Goal: Information Seeking & Learning: Find specific page/section

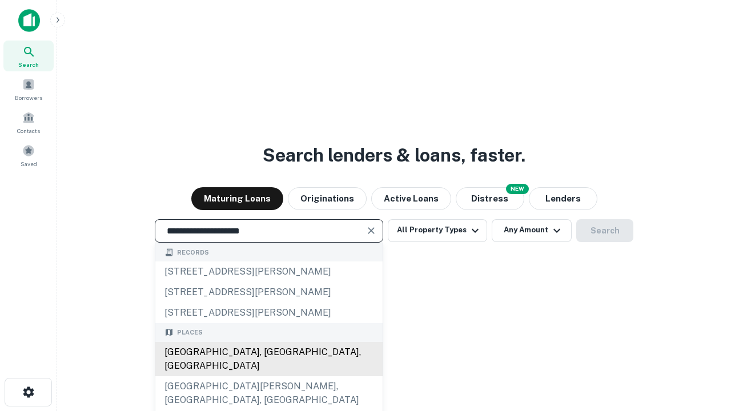
click at [268, 376] on div "Santa Monica, CA, USA" at bounding box center [268, 359] width 227 height 34
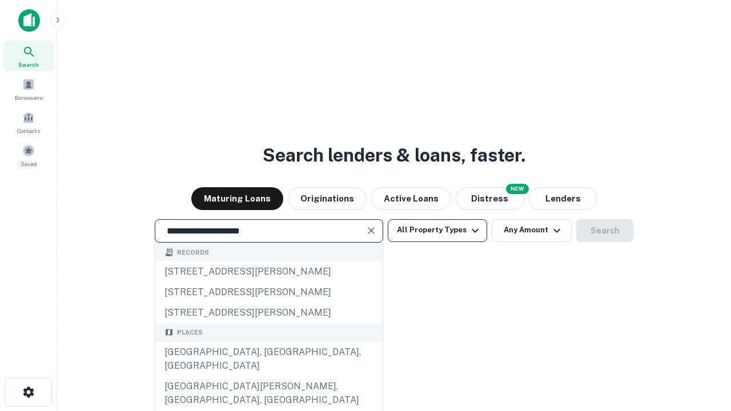
type input "**********"
click at [437, 230] on button "All Property Types" at bounding box center [437, 230] width 99 height 23
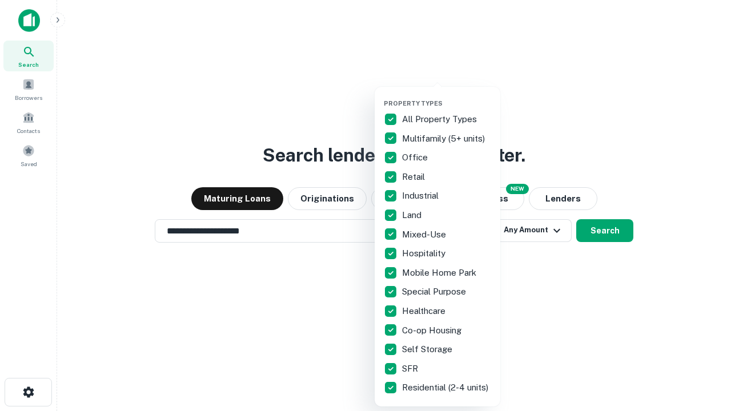
click at [446, 96] on button "button" at bounding box center [447, 96] width 126 height 1
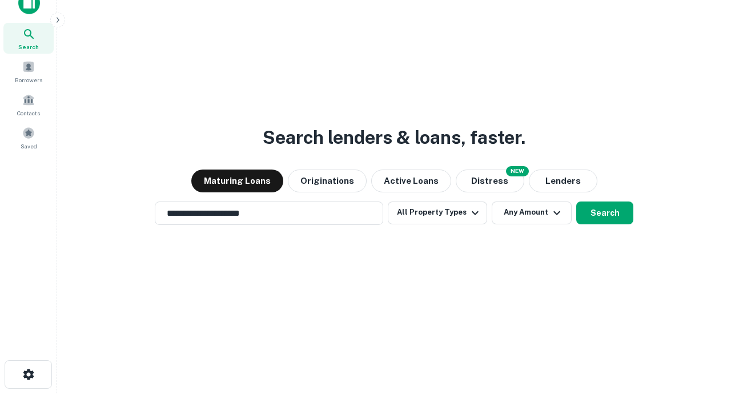
scroll to position [7, 138]
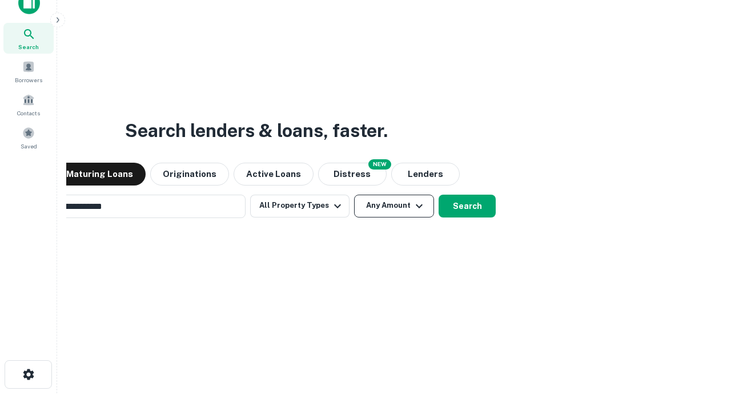
click at [354, 195] on button "Any Amount" at bounding box center [394, 206] width 80 height 23
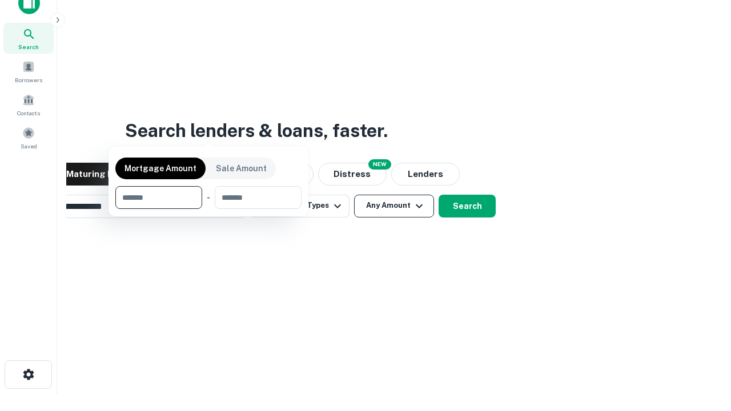
scroll to position [18, 0]
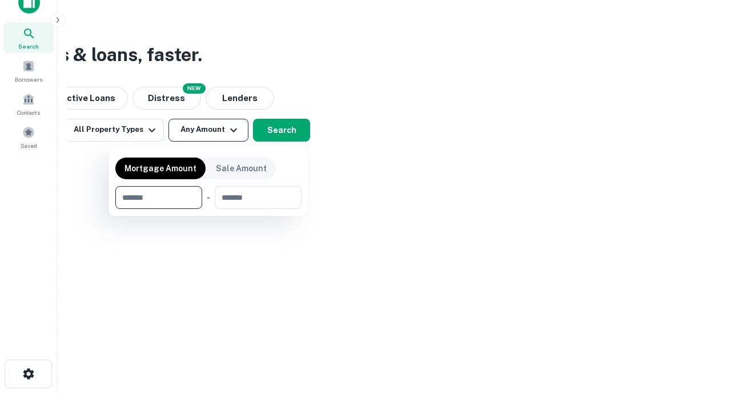
type input "*******"
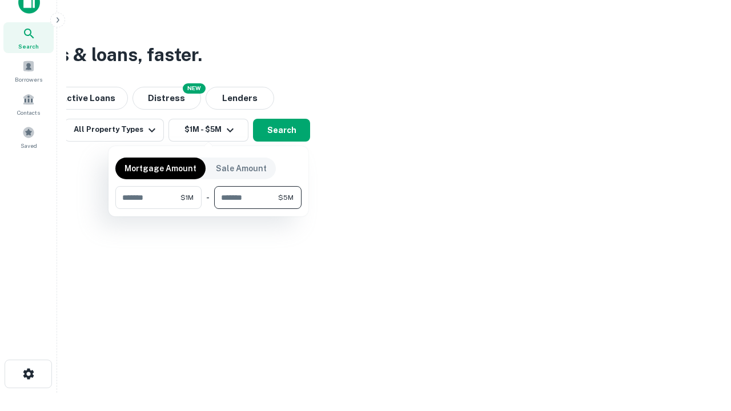
type input "*******"
click at [208, 209] on button "button" at bounding box center [208, 209] width 186 height 1
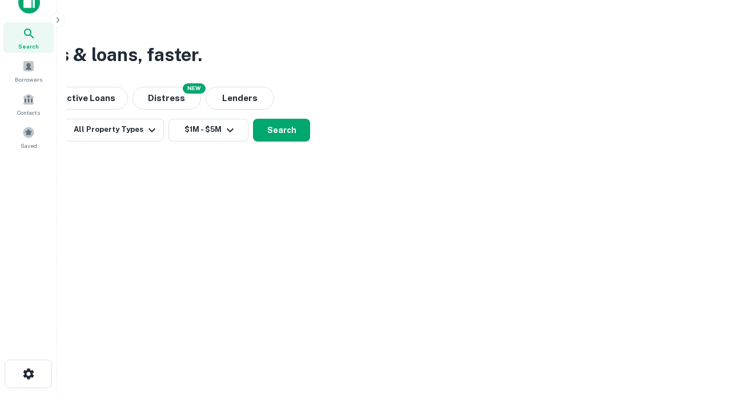
scroll to position [7, 211]
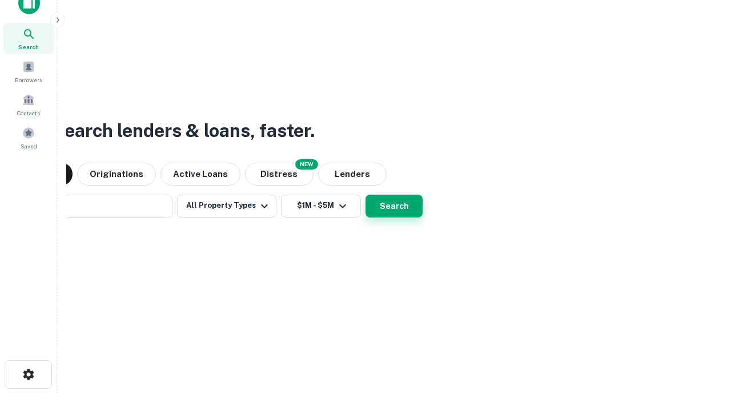
click at [365, 195] on button "Search" at bounding box center [393, 206] width 57 height 23
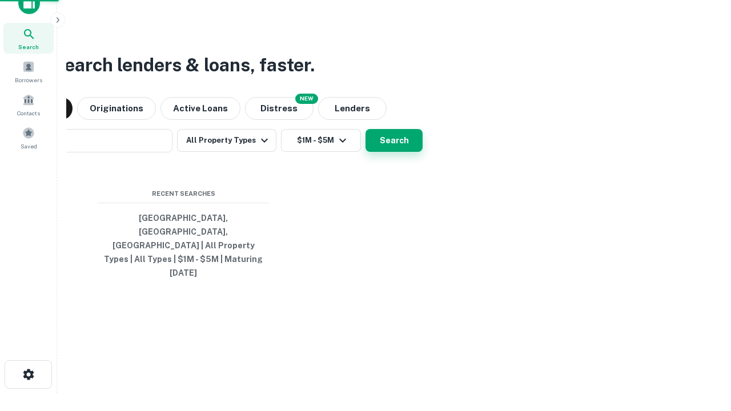
scroll to position [30, 323]
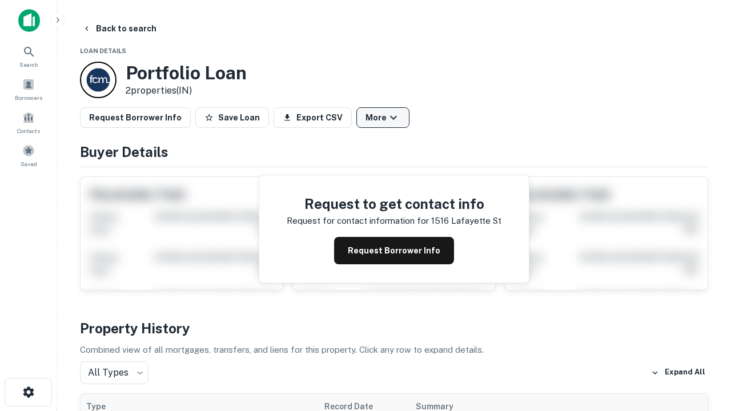
click at [382, 118] on button "More" at bounding box center [382, 117] width 53 height 21
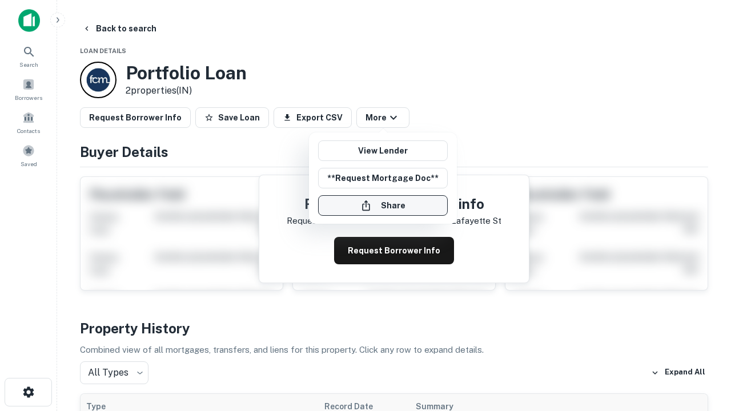
click at [382, 206] on button "Share" at bounding box center [383, 205] width 130 height 21
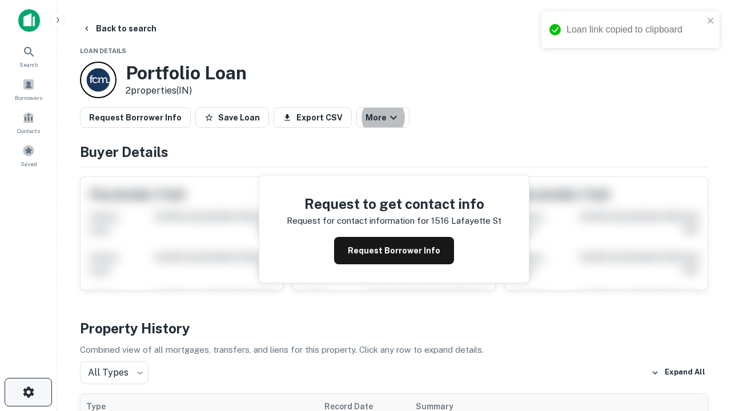
click at [28, 392] on icon "button" at bounding box center [29, 392] width 14 height 14
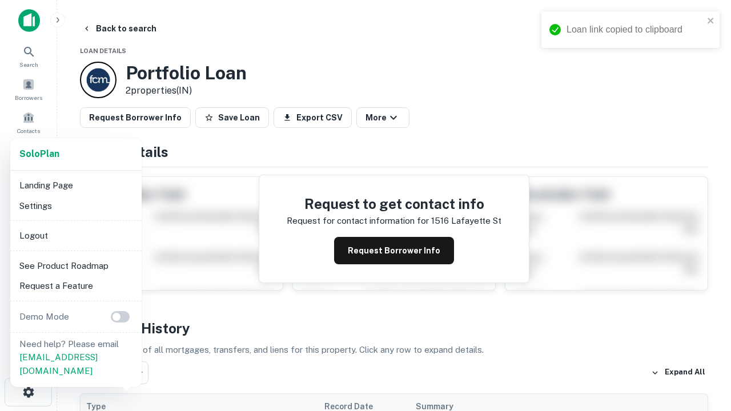
click at [75, 235] on li "Logout" at bounding box center [76, 235] width 122 height 21
